Goal: Information Seeking & Learning: Check status

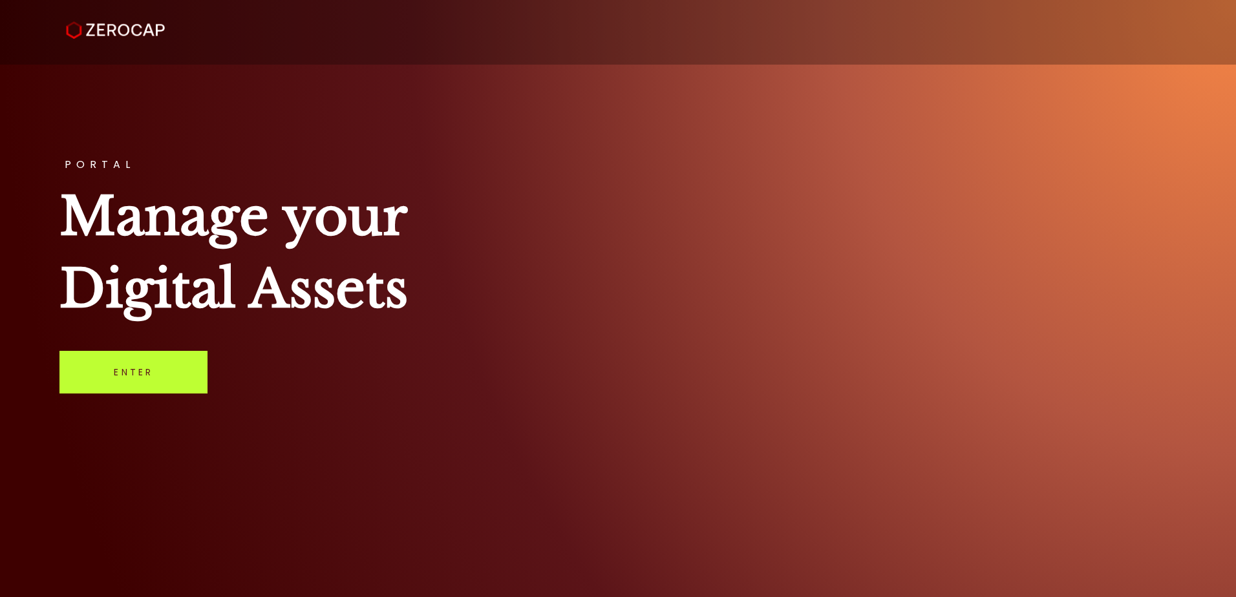
click at [102, 370] on link "Enter" at bounding box center [133, 372] width 148 height 43
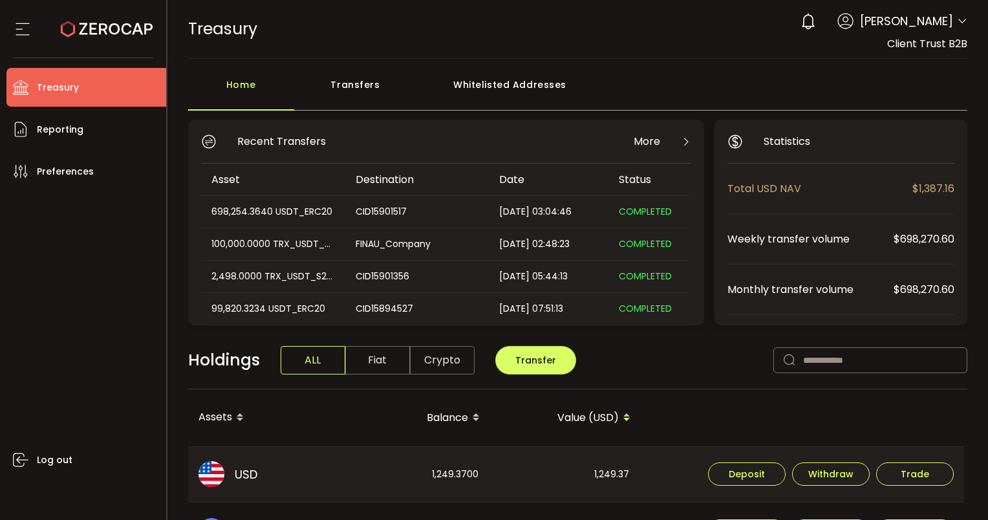
click at [960, 17] on icon at bounding box center [962, 21] width 10 height 10
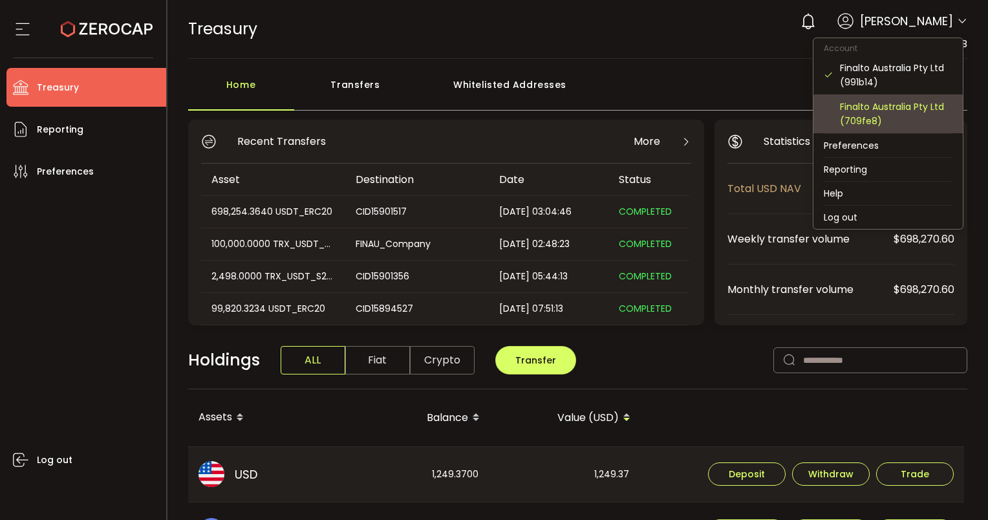
click at [863, 105] on div "Finalto Australia Pty Ltd (709fe8)" at bounding box center [896, 114] width 113 height 28
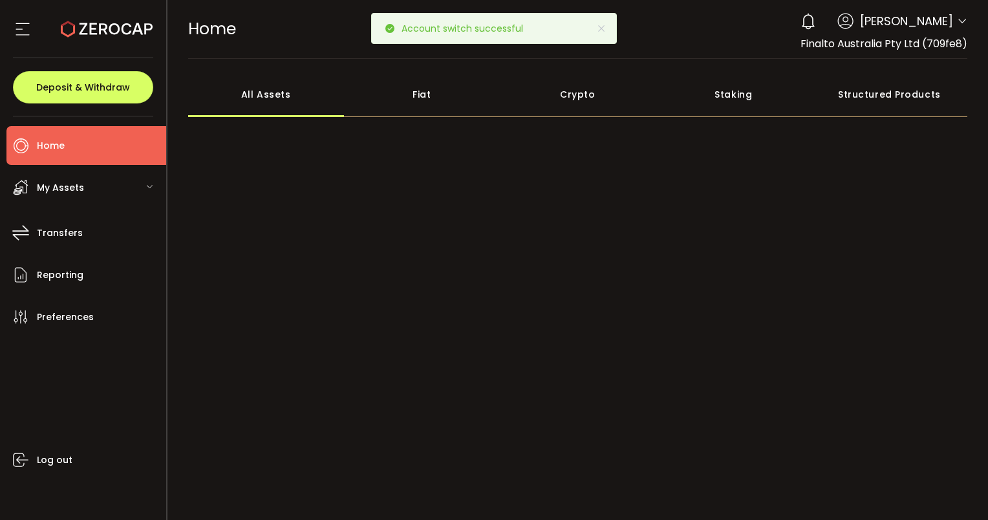
click at [142, 180] on div "My Assets" at bounding box center [86, 187] width 160 height 39
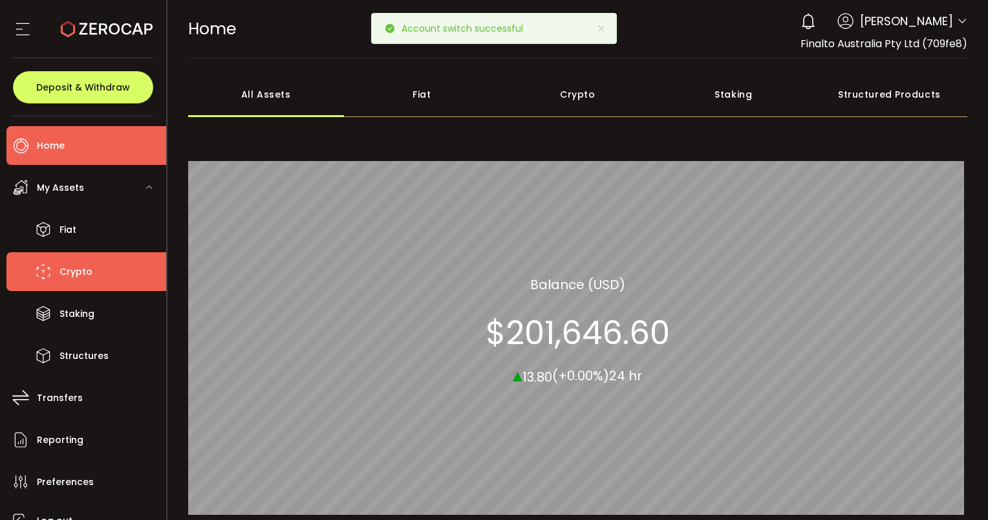
click at [67, 265] on span "Crypto" at bounding box center [75, 272] width 33 height 19
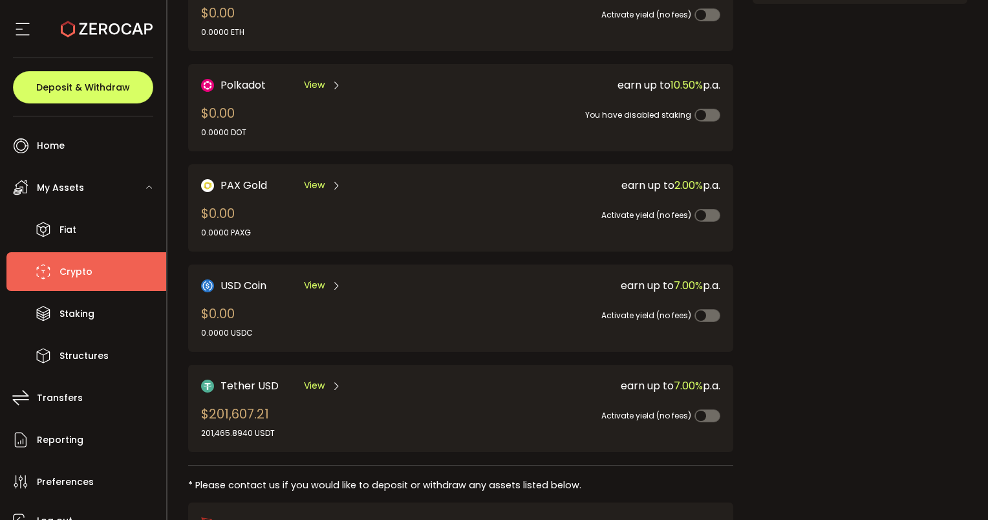
scroll to position [259, 0]
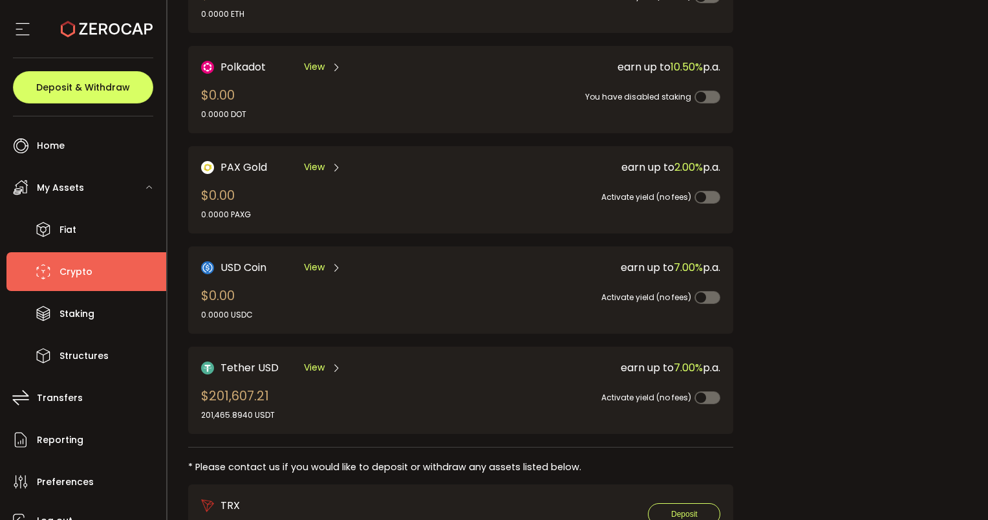
click at [241, 415] on div "201,465.8940 USDT" at bounding box center [238, 415] width 74 height 12
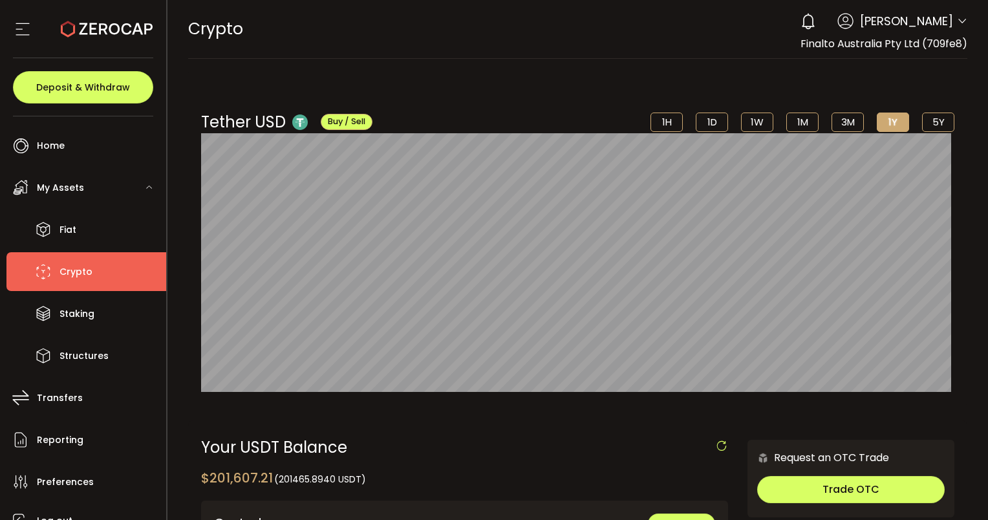
click at [305, 479] on span "(201465.8940 USDT)" at bounding box center [320, 479] width 92 height 13
copy span "201465.8940"
